Goal: Task Accomplishment & Management: Complete application form

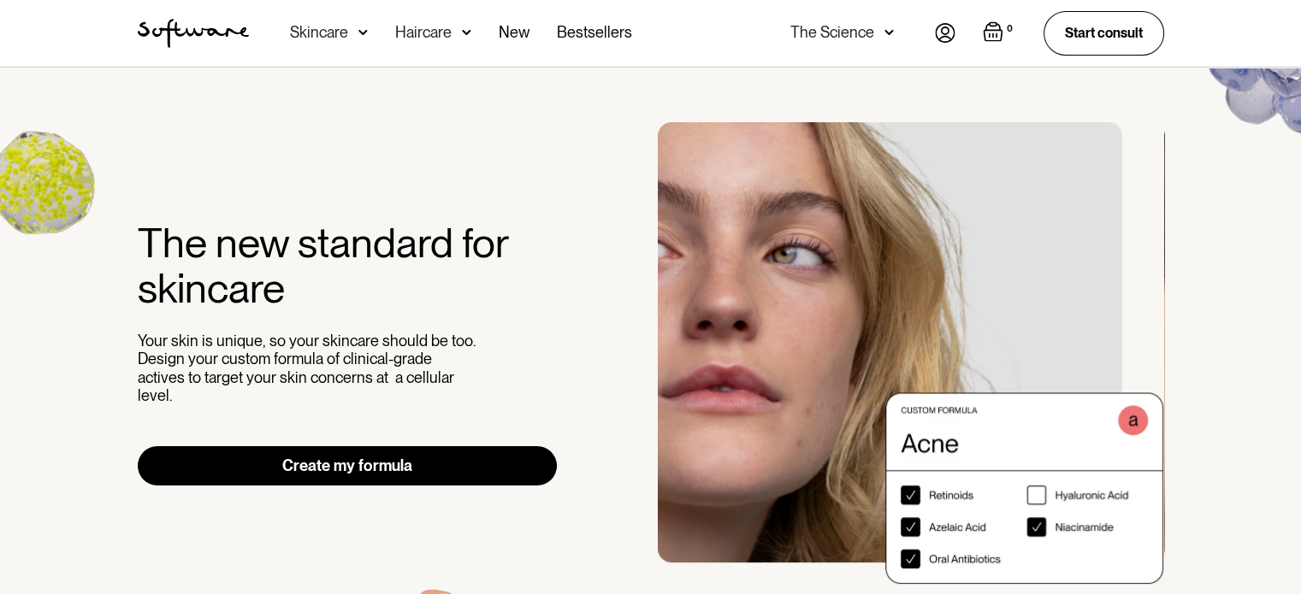
click at [422, 470] on link "Create my formula" at bounding box center [348, 465] width 420 height 39
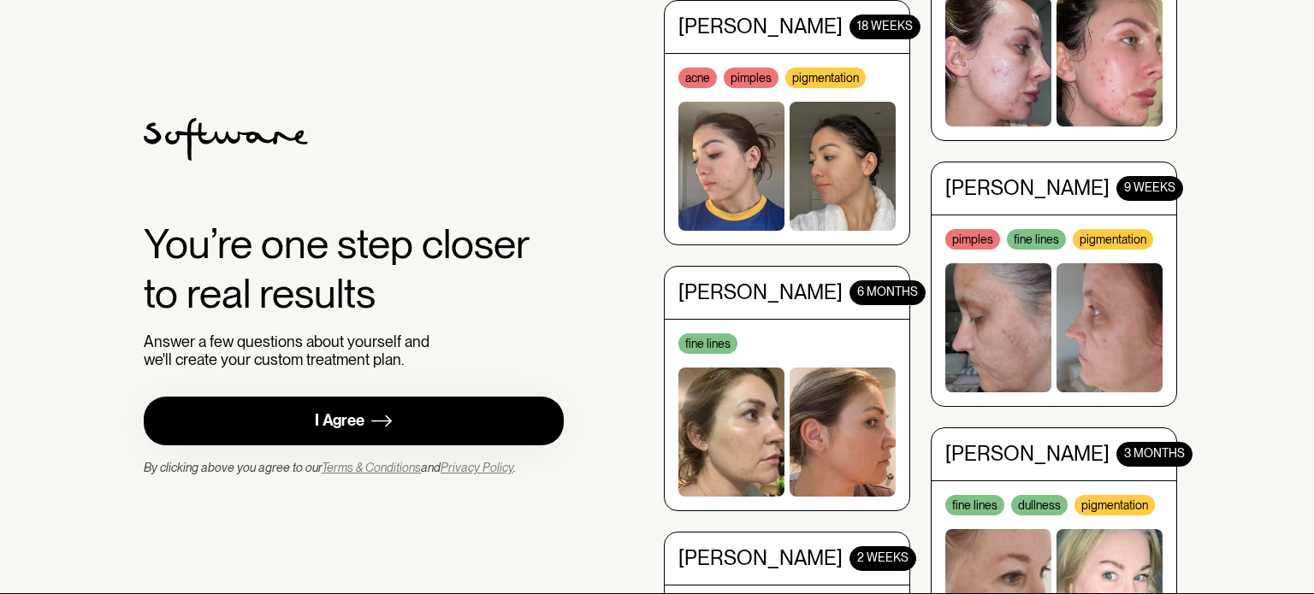
click at [623, 281] on div "You’re one step closer to real results Answer a few questions about yourself an…" at bounding box center [656, 297] width 1067 height 594
